Goal: Information Seeking & Learning: Understand process/instructions

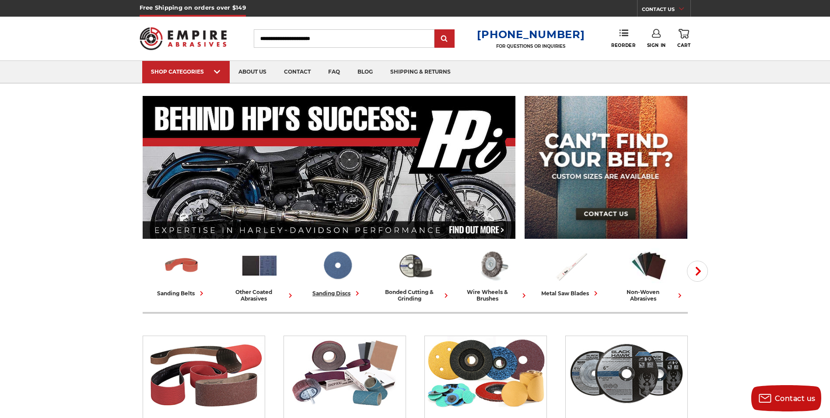
click at [340, 266] on img at bounding box center [337, 265] width 39 height 38
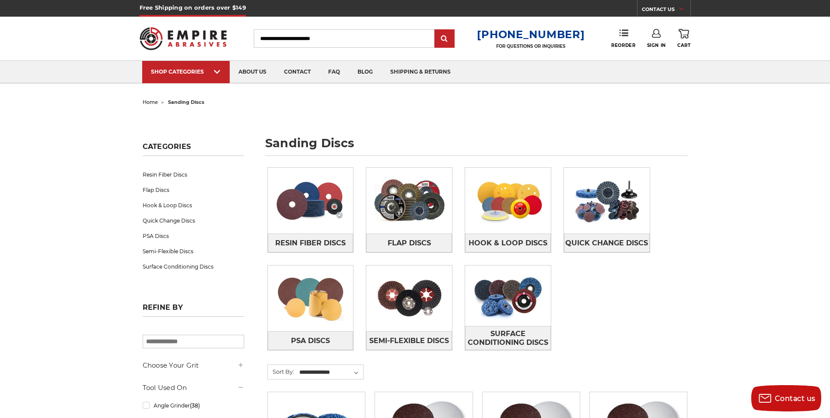
click at [351, 263] on div "Resin Fiber Discs Flap Discs Hook & Loop Discs Quick Change Discs PSA Discs" at bounding box center [477, 265] width 433 height 209
click at [318, 293] on img at bounding box center [311, 298] width 86 height 60
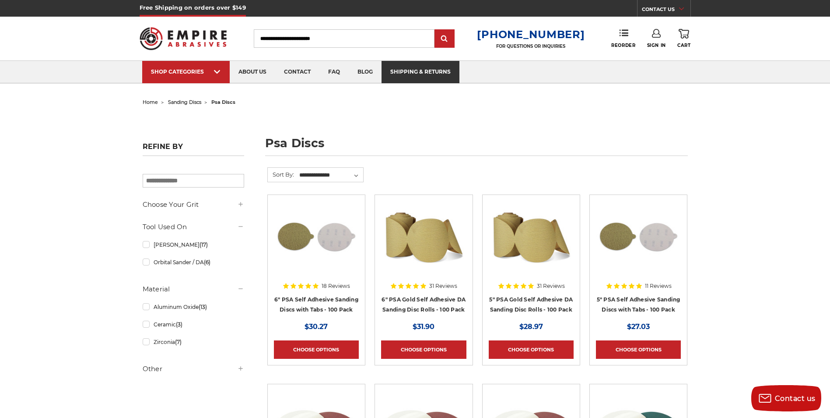
click at [431, 73] on link "shipping & returns" at bounding box center [421, 72] width 78 height 22
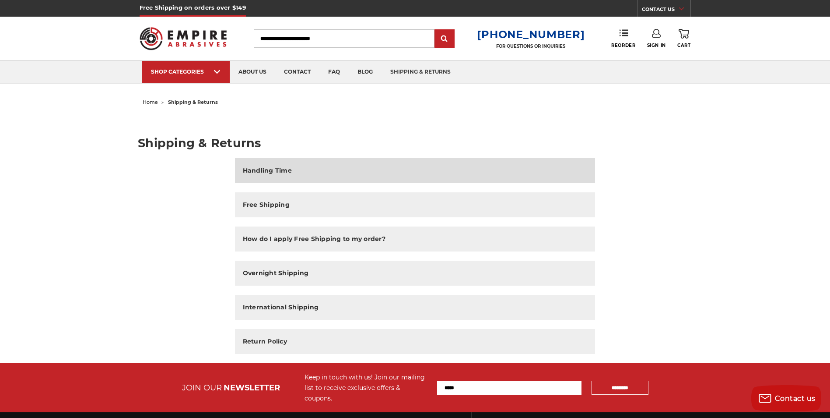
click at [292, 176] on button "Handling Time" at bounding box center [415, 170] width 361 height 25
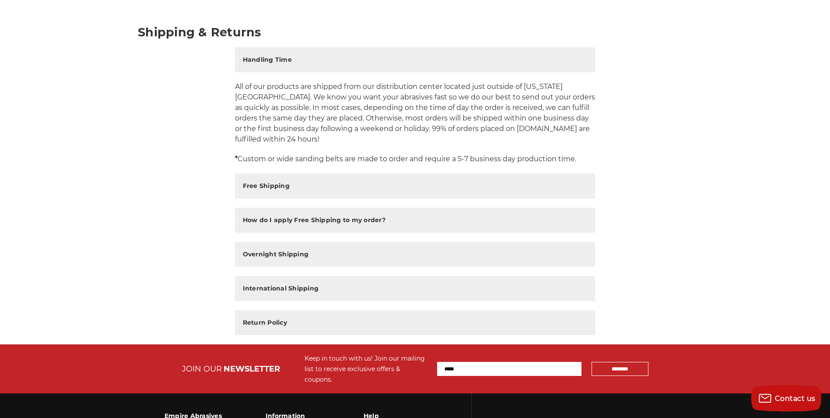
scroll to position [131, 0]
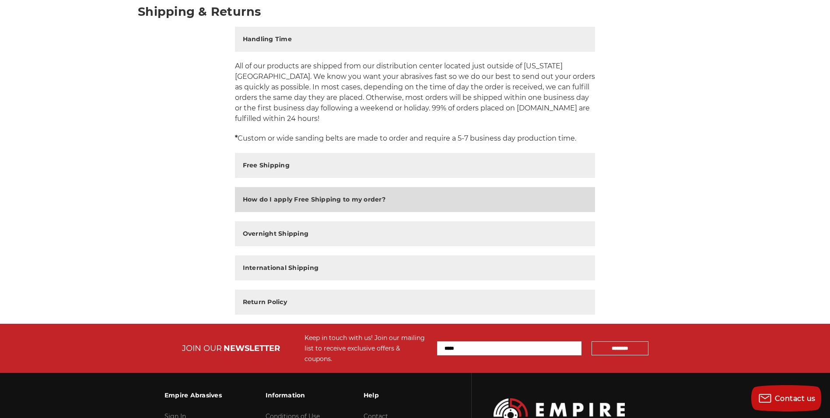
click at [300, 199] on h2 "How do I apply Free Shipping to my order?" at bounding box center [314, 199] width 143 height 9
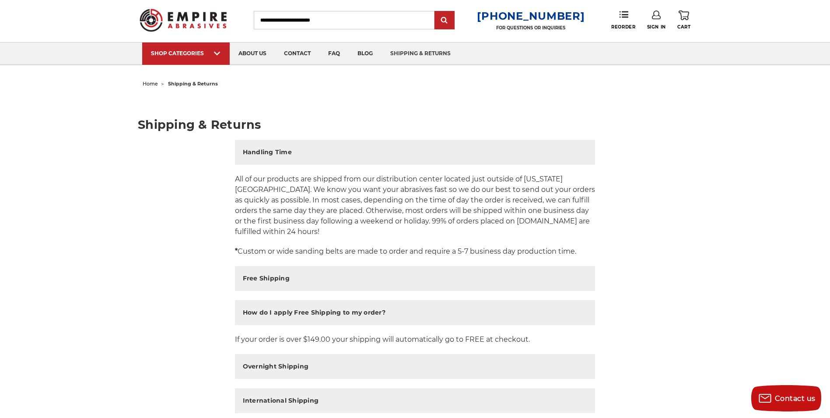
scroll to position [0, 0]
